Goal: Find specific page/section: Find specific page/section

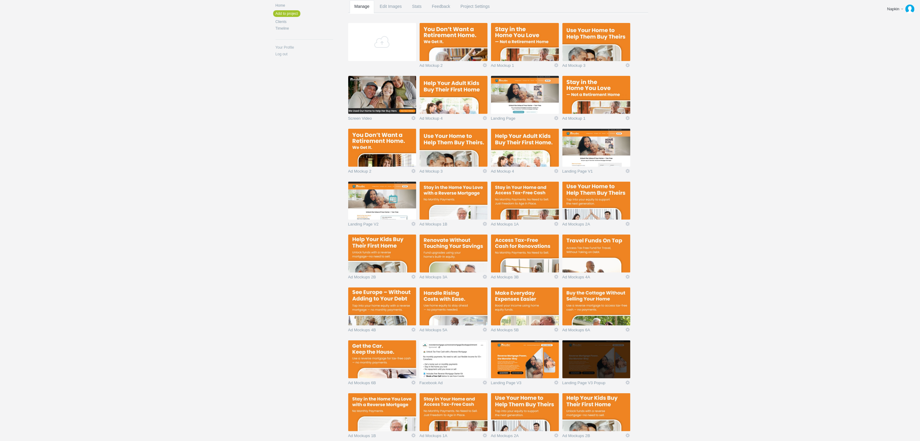
scroll to position [272, 0]
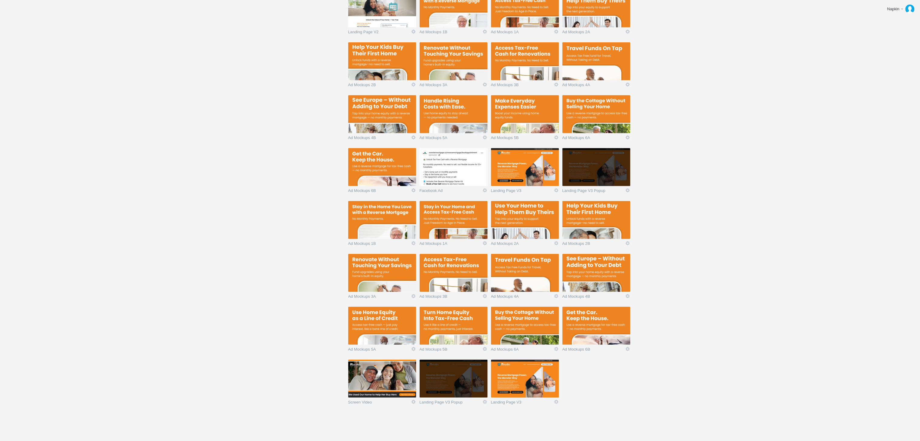
click at [451, 383] on img at bounding box center [454, 379] width 68 height 38
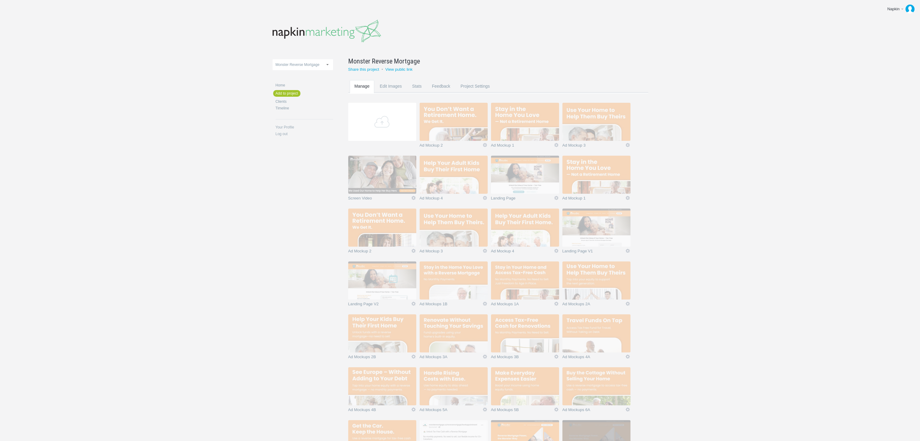
scroll to position [272, 0]
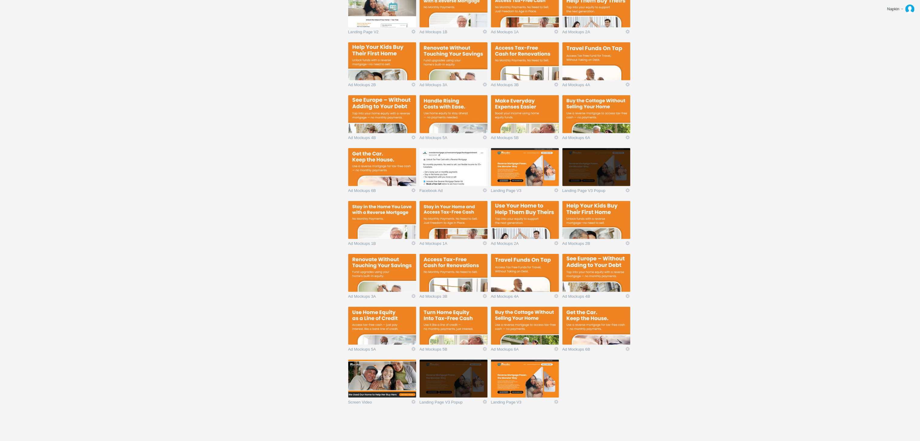
click at [541, 378] on img at bounding box center [525, 379] width 68 height 38
